Goal: Check status: Check status

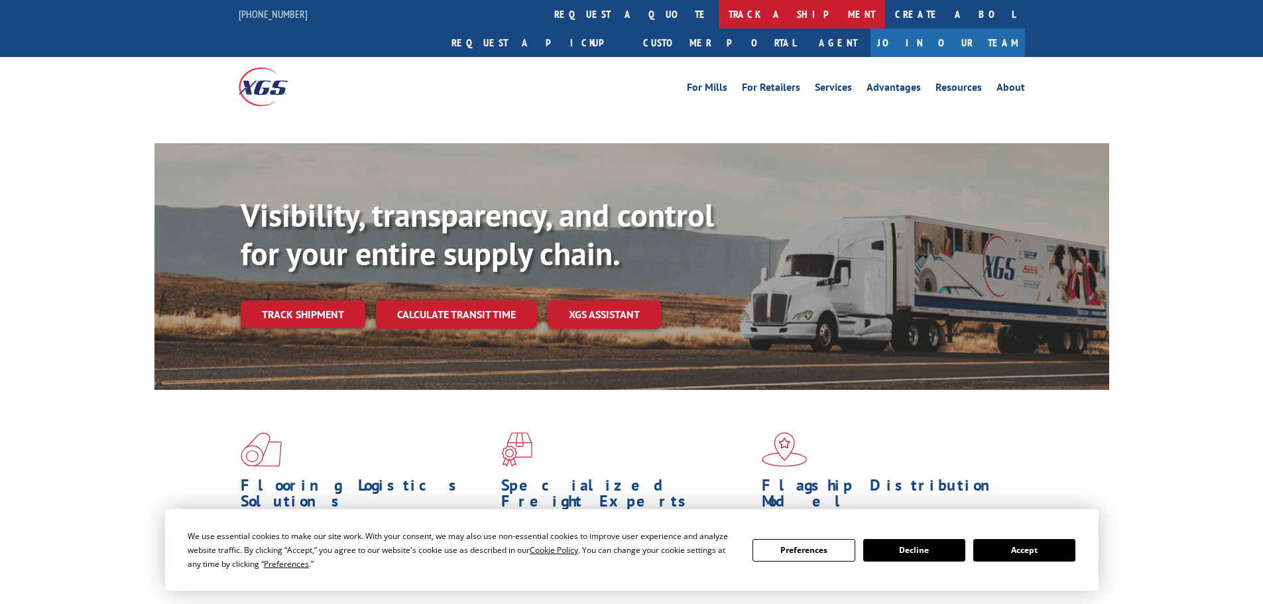
click at [719, 19] on link "track a shipment" at bounding box center [802, 14] width 166 height 29
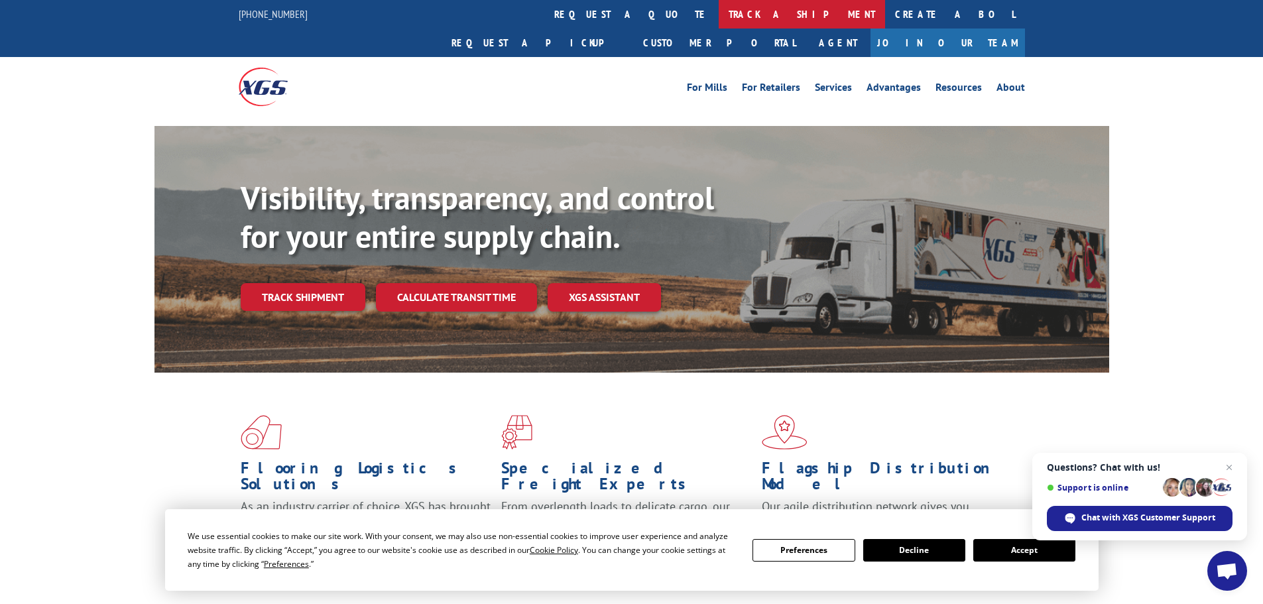
click at [719, 10] on link "track a shipment" at bounding box center [802, 14] width 166 height 29
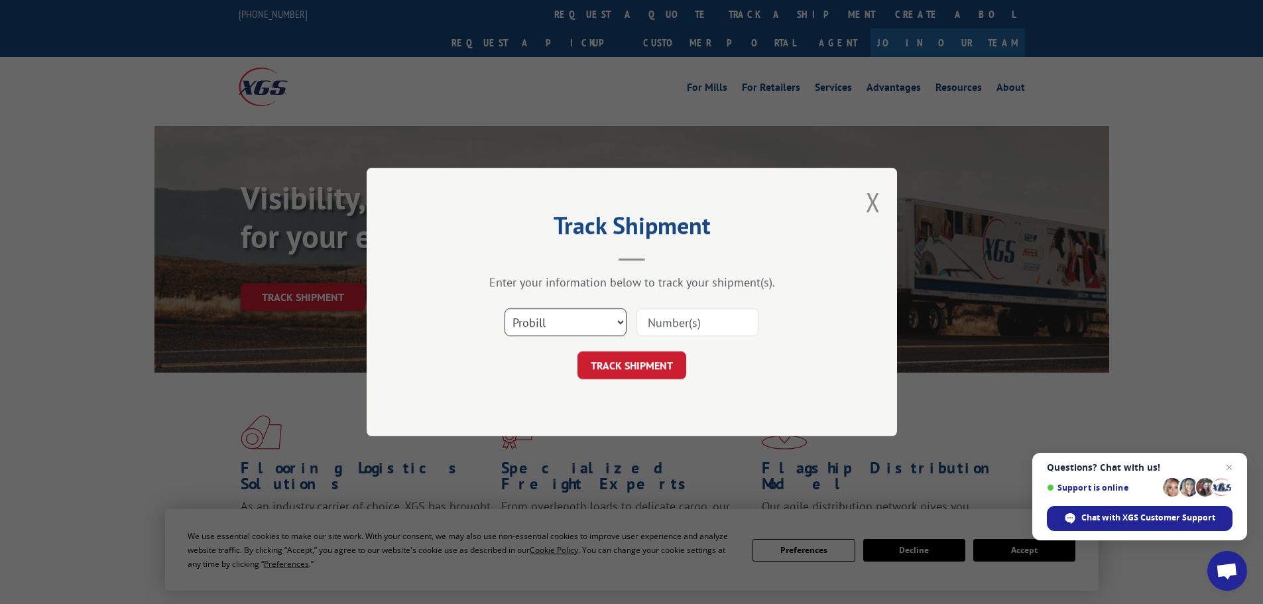
click at [571, 327] on select "Select category... Probill BOL PO" at bounding box center [565, 322] width 122 height 28
select select "bol"
click at [504, 308] on select "Select category... Probill BOL PO" at bounding box center [565, 322] width 122 height 28
click at [658, 320] on input at bounding box center [697, 322] width 122 height 28
paste input "51537771"
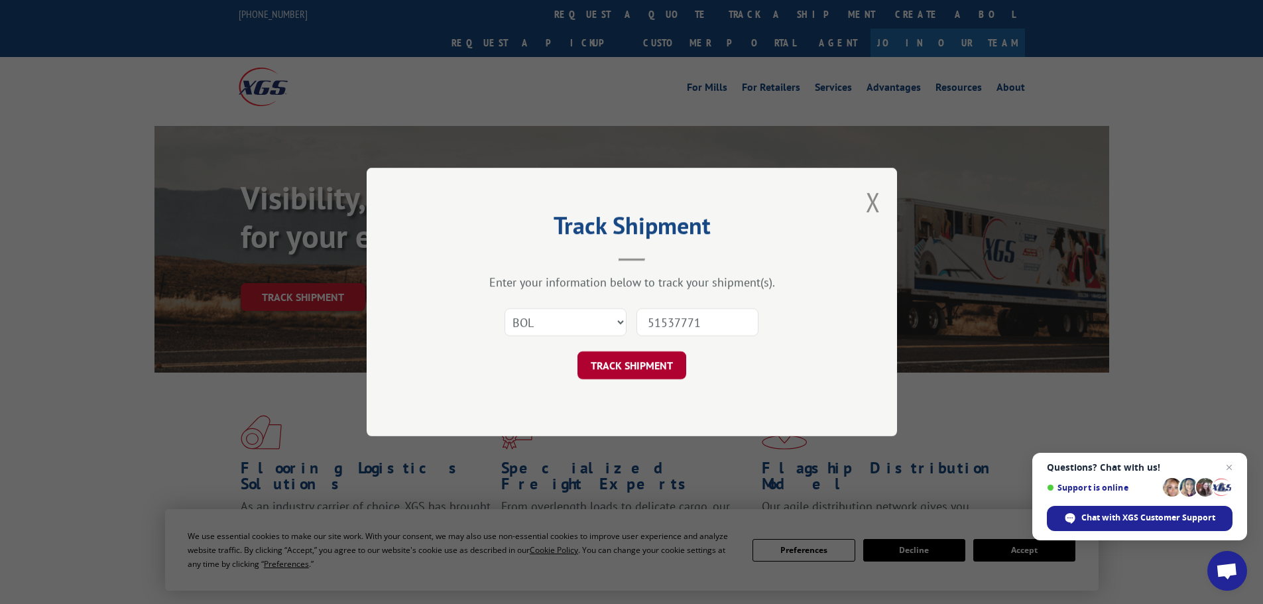
type input "51537771"
click at [623, 371] on button "TRACK SHIPMENT" at bounding box center [631, 365] width 109 height 28
